Goal: Ask a question

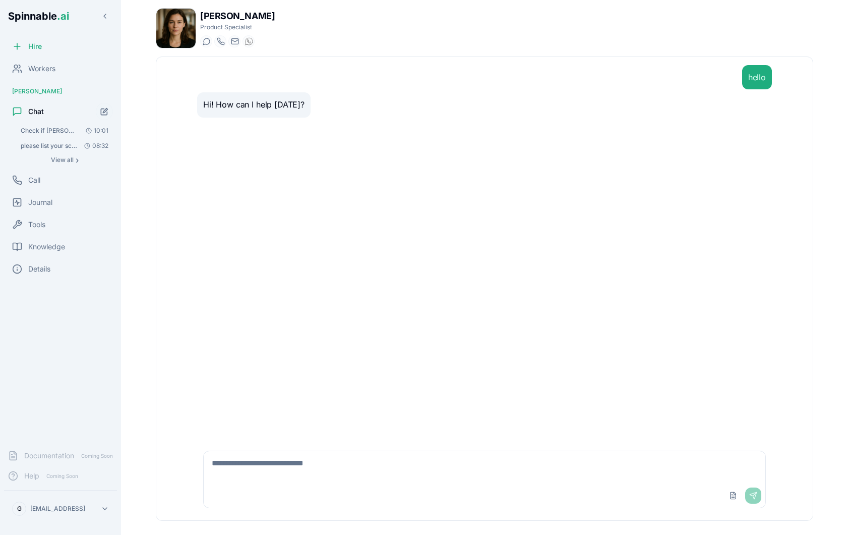
click at [258, 180] on div "hello Hi! How can I help [DATE]?" at bounding box center [484, 247] width 591 height 381
click at [281, 468] on textarea at bounding box center [485, 467] width 562 height 32
click at [66, 131] on span "Based on [URL] answer these questions: "The Founders: Technical background, ind…" at bounding box center [49, 131] width 57 height 8
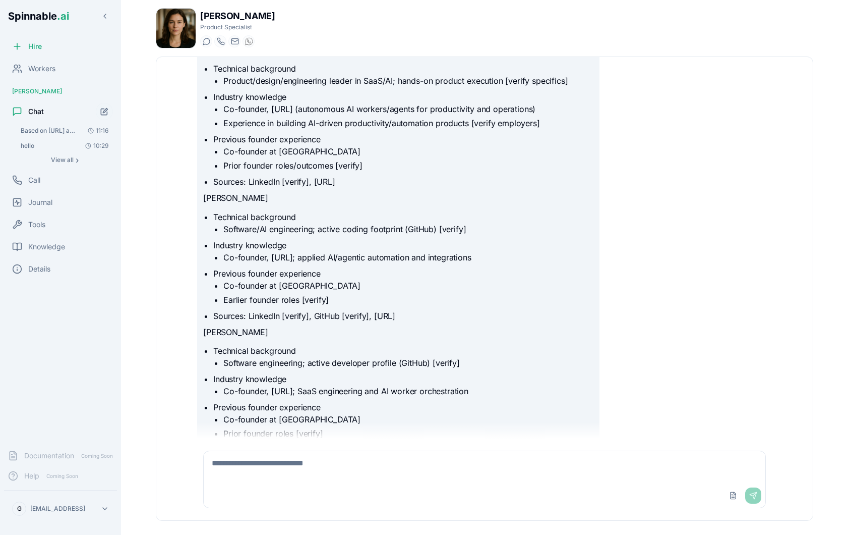
scroll to position [208, 0]
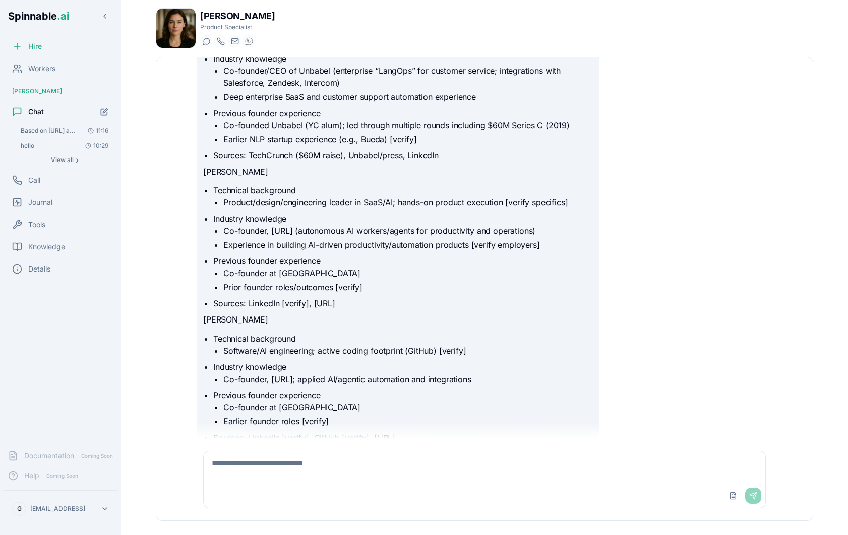
click at [296, 309] on li "Sources: LinkedIn [verify], [URL]" at bounding box center [403, 303] width 380 height 12
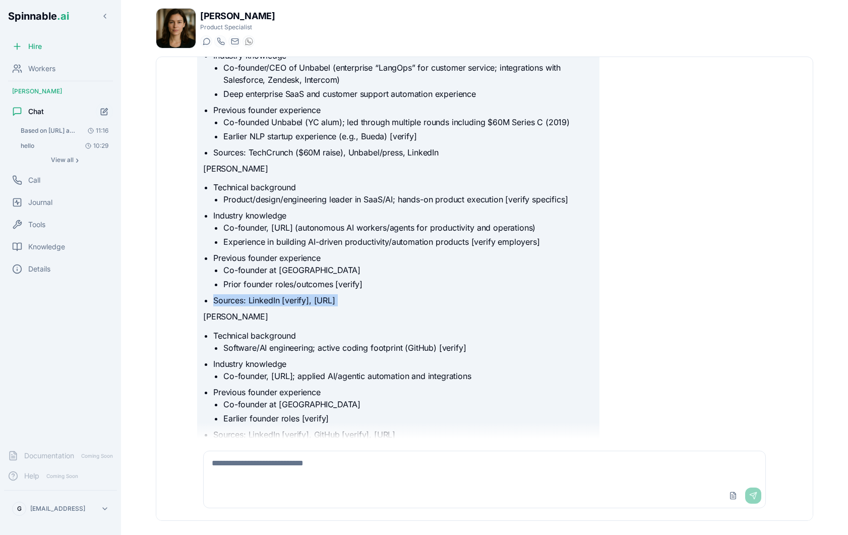
scroll to position [212, 0]
click at [267, 232] on li "Co-founder, [URL] (autonomous AI workers/agents for productivity and operations)" at bounding box center [408, 226] width 370 height 12
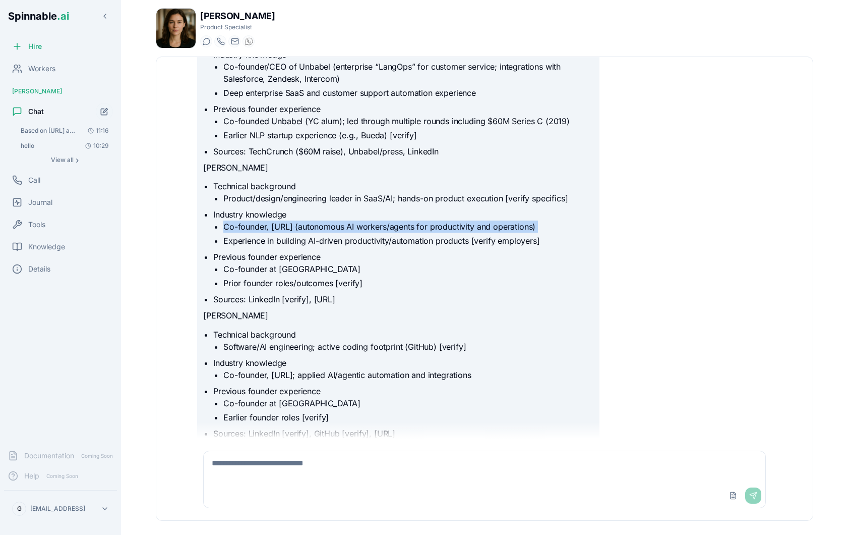
click at [267, 232] on li "Co-founder, [URL] (autonomous AI workers/agents for productivity and operations)" at bounding box center [408, 226] width 370 height 12
click at [290, 288] on ul "Co-founder at [URL] Prior founder roles/outcomes [verify]" at bounding box center [403, 276] width 380 height 26
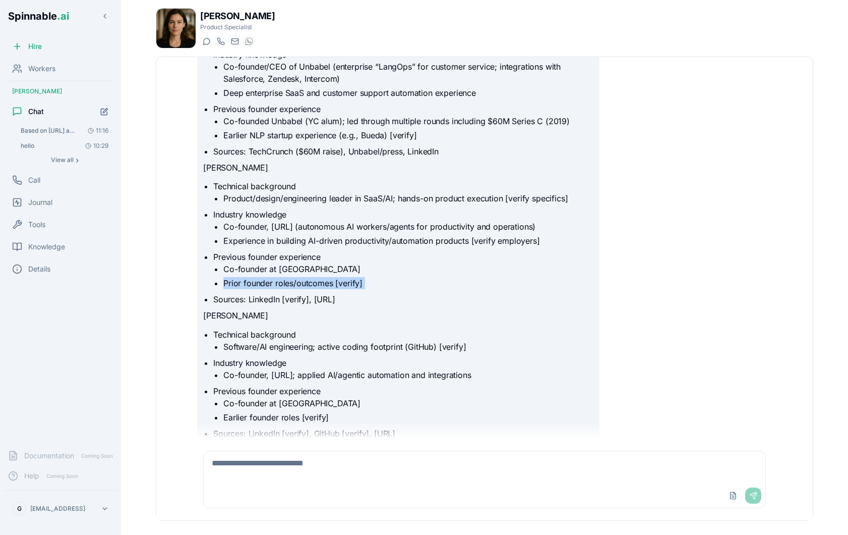
click at [290, 288] on ul "Co-founder at [URL] Prior founder roles/outcomes [verify]" at bounding box center [403, 276] width 380 height 26
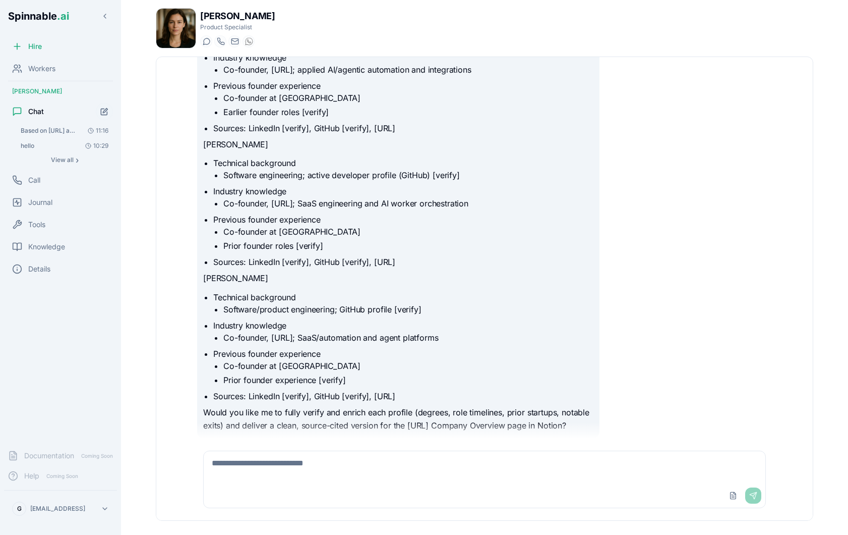
scroll to position [537, 0]
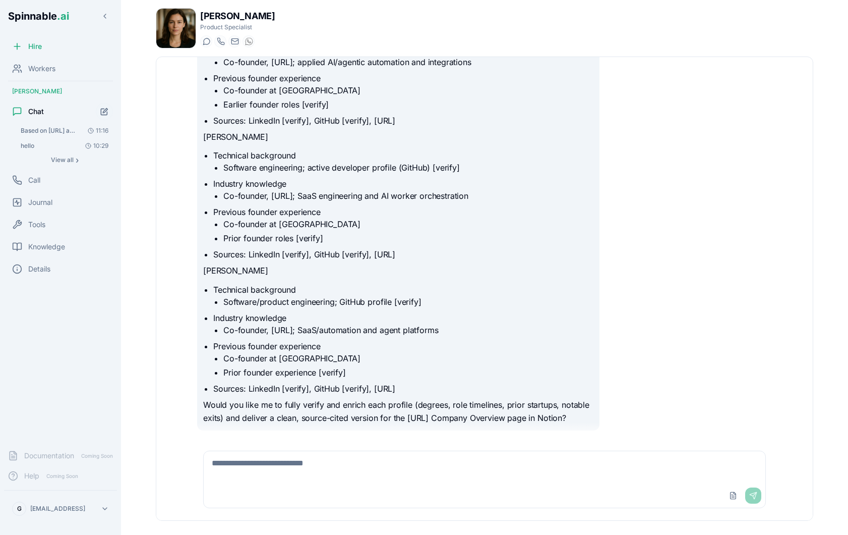
click at [295, 463] on textarea at bounding box center [485, 467] width 562 height 32
type textarea "**********"
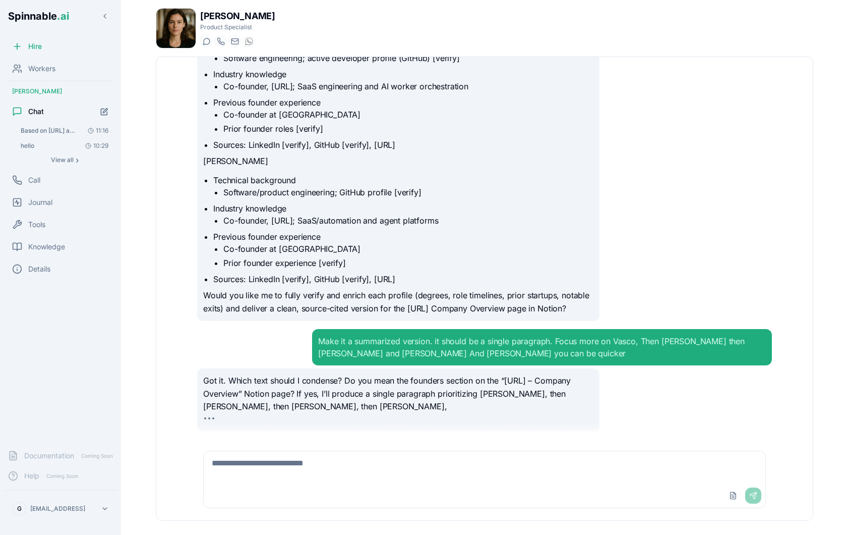
scroll to position [648, 0]
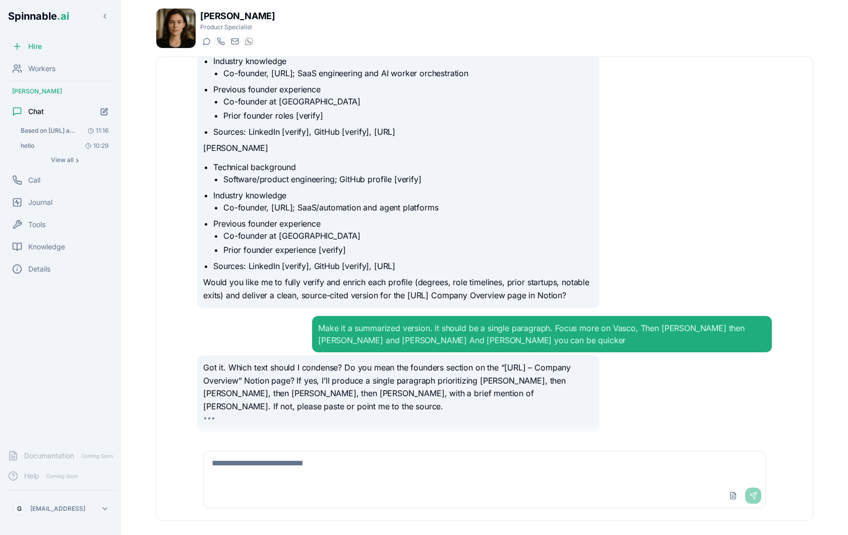
click at [316, 468] on textarea at bounding box center [485, 467] width 562 height 32
